Goal: Task Accomplishment & Management: Manage account settings

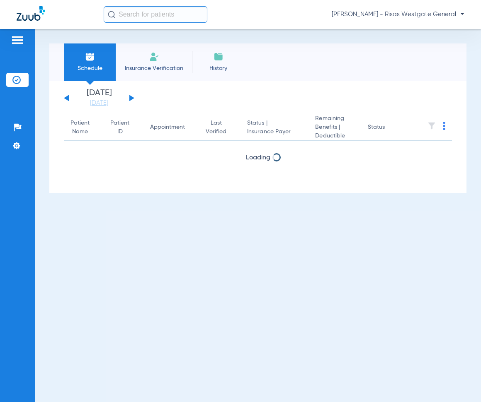
click at [131, 99] on button at bounding box center [131, 98] width 5 height 6
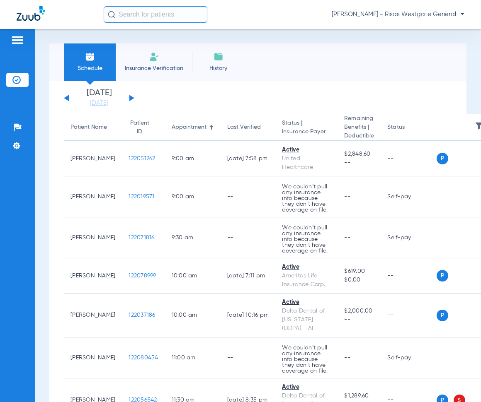
click at [18, 33] on div "Patients Insurance Verification Setup Help Center Settings" at bounding box center [17, 230] width 35 height 402
click at [19, 41] on img at bounding box center [17, 40] width 13 height 10
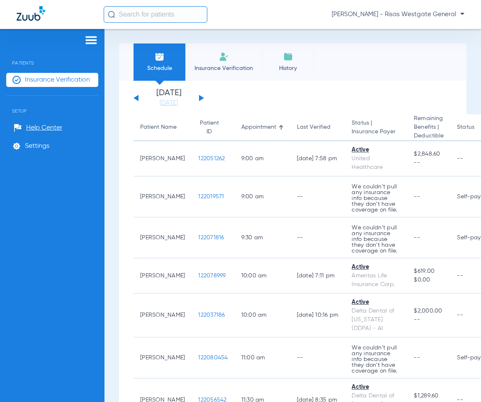
click at [417, 14] on span "[PERSON_NAME] - Risas Westgate General" at bounding box center [398, 14] width 133 height 8
click at [428, 30] on span "Account Selection" at bounding box center [433, 30] width 46 height 6
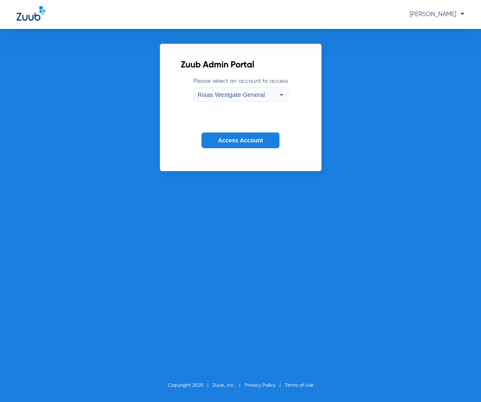
click at [238, 93] on span "Risas Westgate General" at bounding box center [231, 94] width 67 height 7
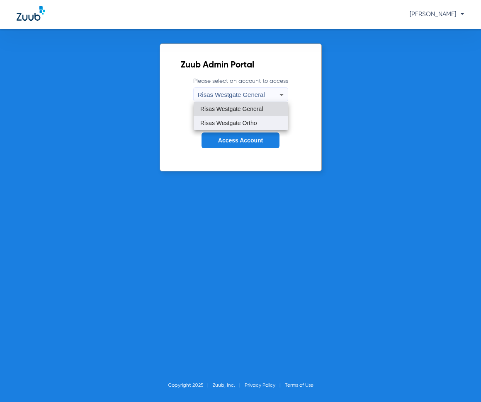
click at [236, 123] on span "Risas Westgate Ortho" at bounding box center [228, 123] width 57 height 6
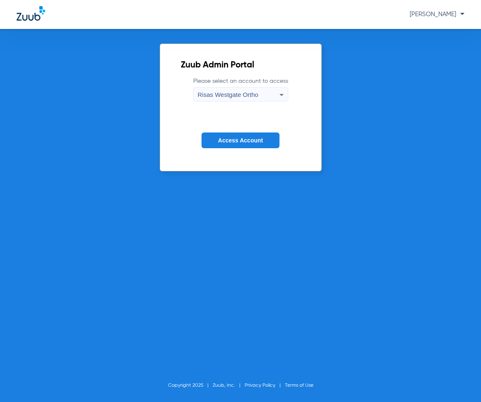
click at [247, 138] on span "Access Account" at bounding box center [240, 140] width 45 height 7
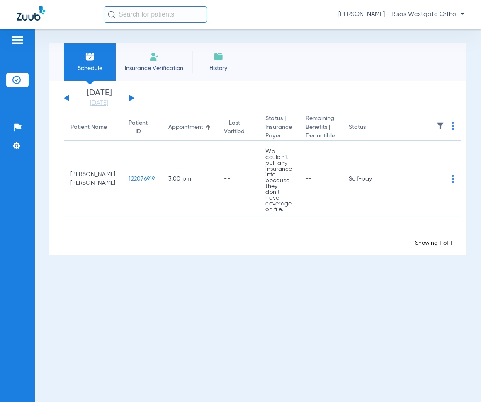
click at [131, 96] on div "Wednesday 06-11-2025 Thursday 06-12-2025 Friday 06-13-2025 Saturday 06-14-2025 …" at bounding box center [99, 98] width 70 height 18
click at [128, 102] on div "Wednesday 06-11-2025 Thursday 06-12-2025 Friday 06-13-2025 Saturday 06-14-2025 …" at bounding box center [99, 98] width 70 height 18
click at [128, 90] on div "Wednesday 06-11-2025 Thursday 06-12-2025 Friday 06-13-2025 Saturday 06-14-2025 …" at bounding box center [99, 98] width 70 height 18
click at [130, 100] on button at bounding box center [131, 98] width 5 height 6
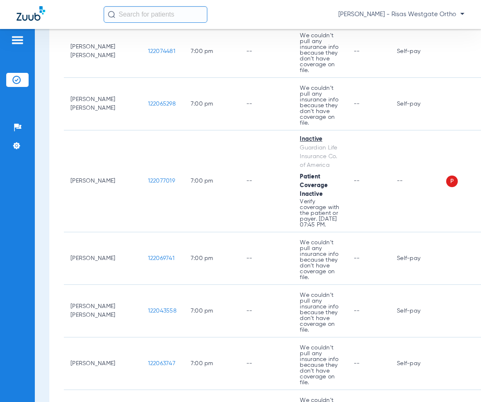
scroll to position [5031, 0]
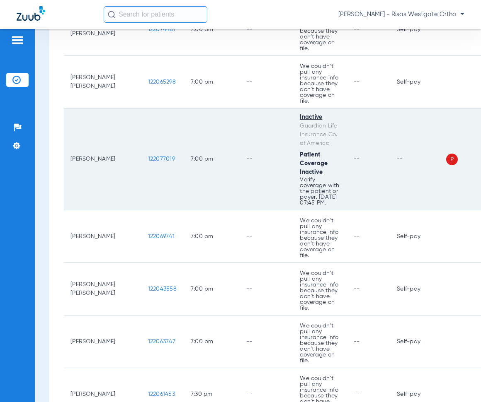
click at [148, 162] on span "122077019" at bounding box center [161, 159] width 27 height 6
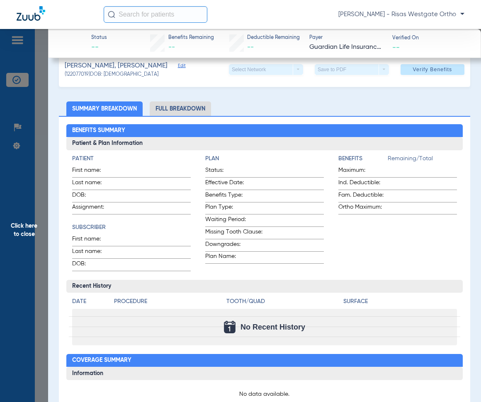
scroll to position [0, 0]
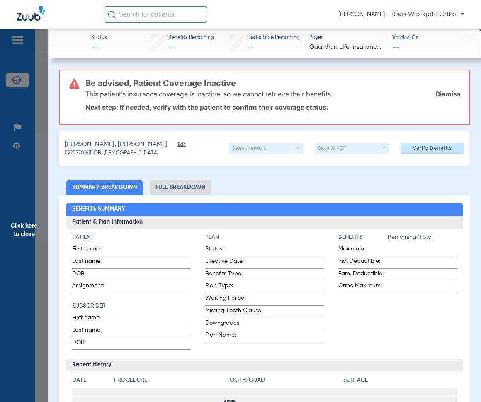
click at [203, 106] on p "Next step: If needed, verify with the patient to confirm their coverage status." at bounding box center [272, 107] width 375 height 8
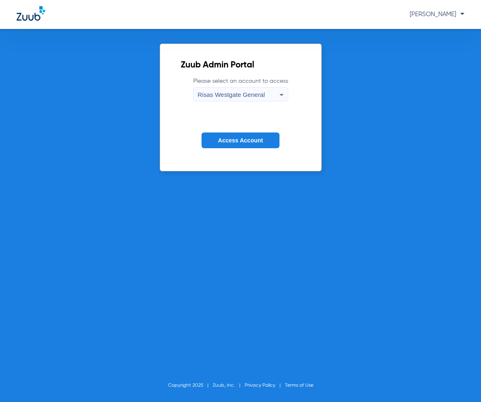
click at [248, 89] on div "Risas Westgate General" at bounding box center [239, 95] width 82 height 14
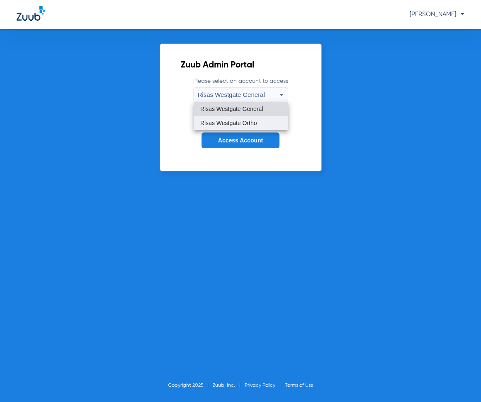
click at [243, 123] on span "Risas Westgate Ortho" at bounding box center [228, 123] width 57 height 6
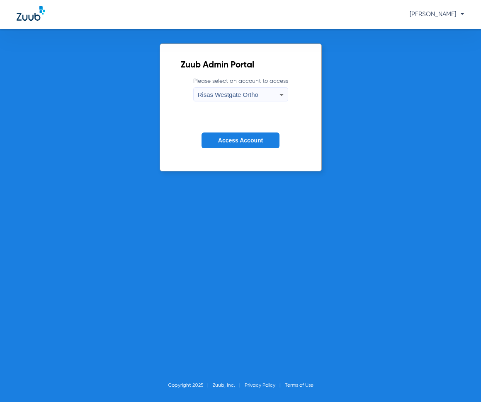
click at [242, 141] on span "Access Account" at bounding box center [240, 140] width 45 height 7
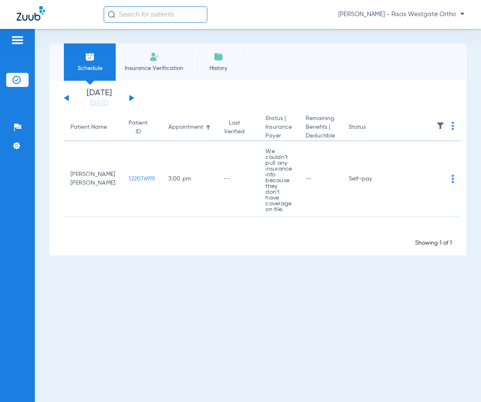
click at [132, 97] on div "Wednesday 06-11-2025 Thursday 06-12-2025 Friday 06-13-2025 Saturday 06-14-2025 …" at bounding box center [99, 98] width 70 height 18
drag, startPoint x: 128, startPoint y: 99, endPoint x: 133, endPoint y: 101, distance: 4.9
click at [128, 100] on div "Wednesday 06-11-2025 Thursday 06-12-2025 Friday 06-13-2025 Saturday 06-14-2025 …" at bounding box center [99, 98] width 70 height 18
click at [133, 101] on div "Wednesday 06-11-2025 Thursday 06-12-2025 Friday 06-13-2025 Saturday 06-14-2025 …" at bounding box center [99, 98] width 70 height 18
click at [132, 100] on div "Wednesday 06-11-2025 Thursday 06-12-2025 Friday 06-13-2025 Saturday 06-14-2025 …" at bounding box center [99, 98] width 70 height 18
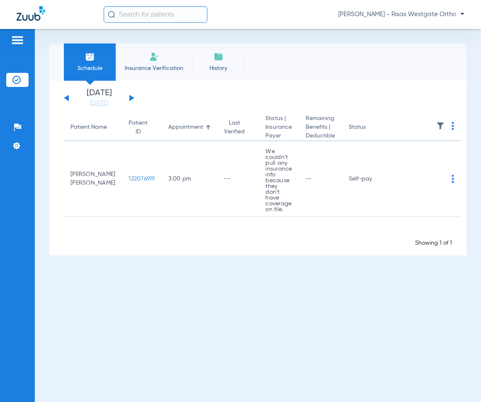
click at [131, 99] on button at bounding box center [131, 98] width 5 height 6
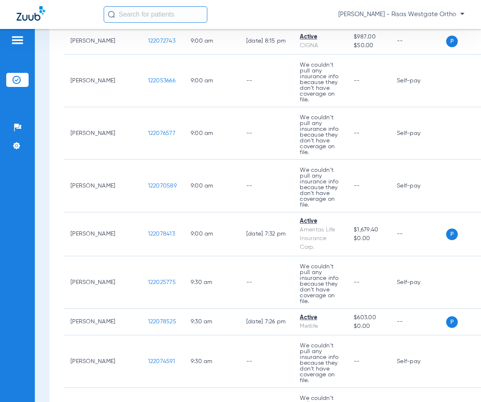
scroll to position [226, 0]
